Goal: Information Seeking & Learning: Stay updated

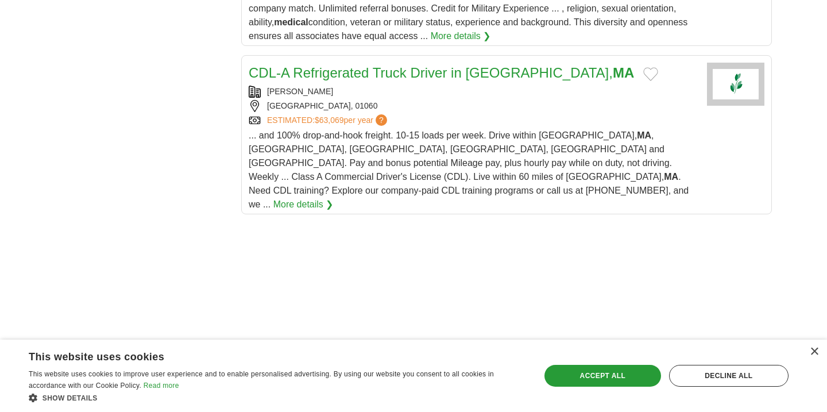
scroll to position [1640, 0]
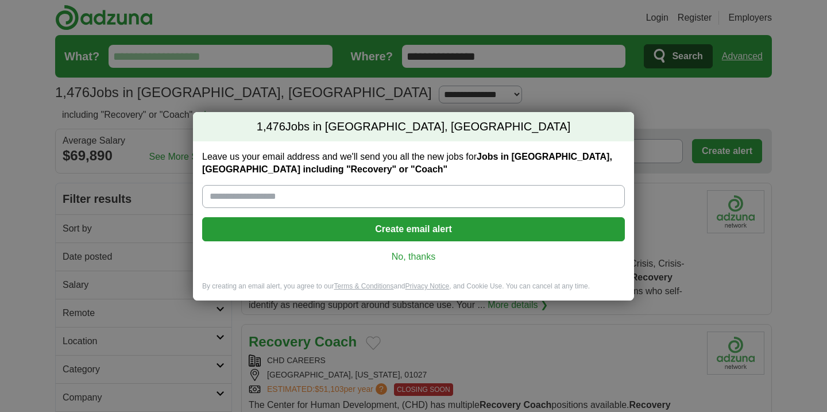
click at [408, 250] on link "No, thanks" at bounding box center [413, 256] width 404 height 13
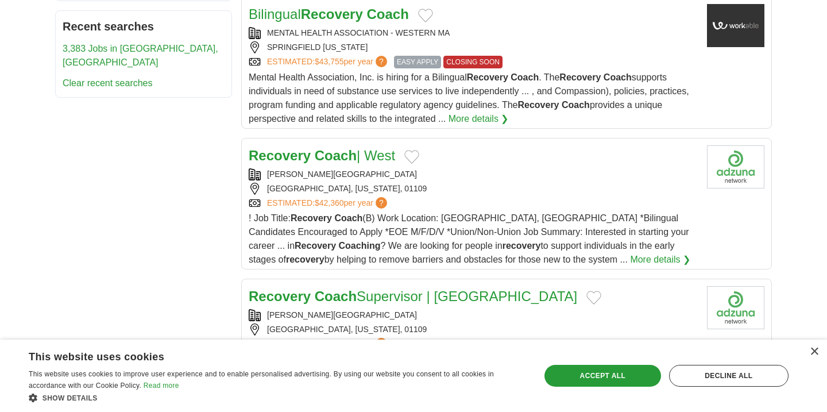
scroll to position [781, 0]
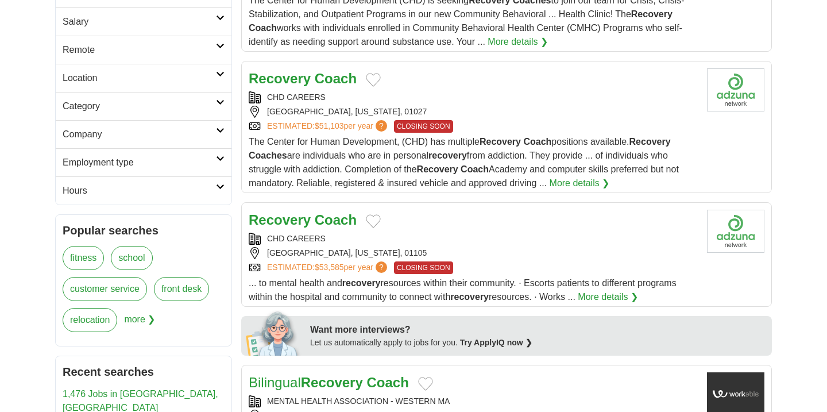
scroll to position [45, 0]
